Goal: Information Seeking & Learning: Learn about a topic

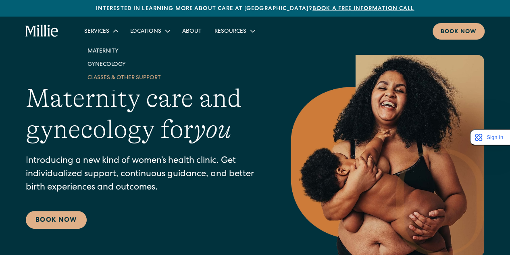
click at [127, 77] on link "Classes & Other Support" at bounding box center [124, 77] width 86 height 13
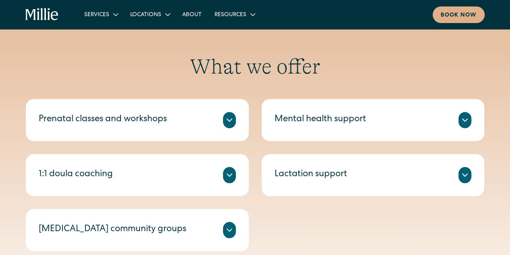
scroll to position [323, 0]
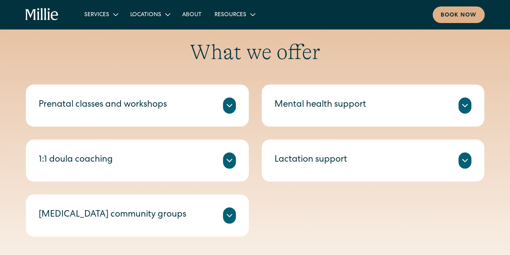
click at [420, 104] on div "Mental health support" at bounding box center [373, 105] width 197 height 16
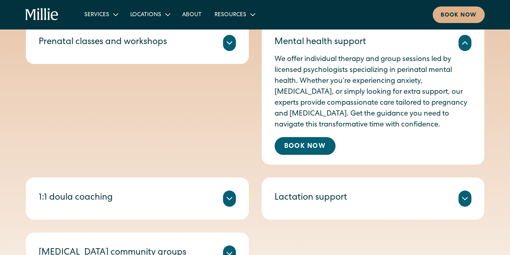
scroll to position [403, 0]
